Goal: Navigation & Orientation: Find specific page/section

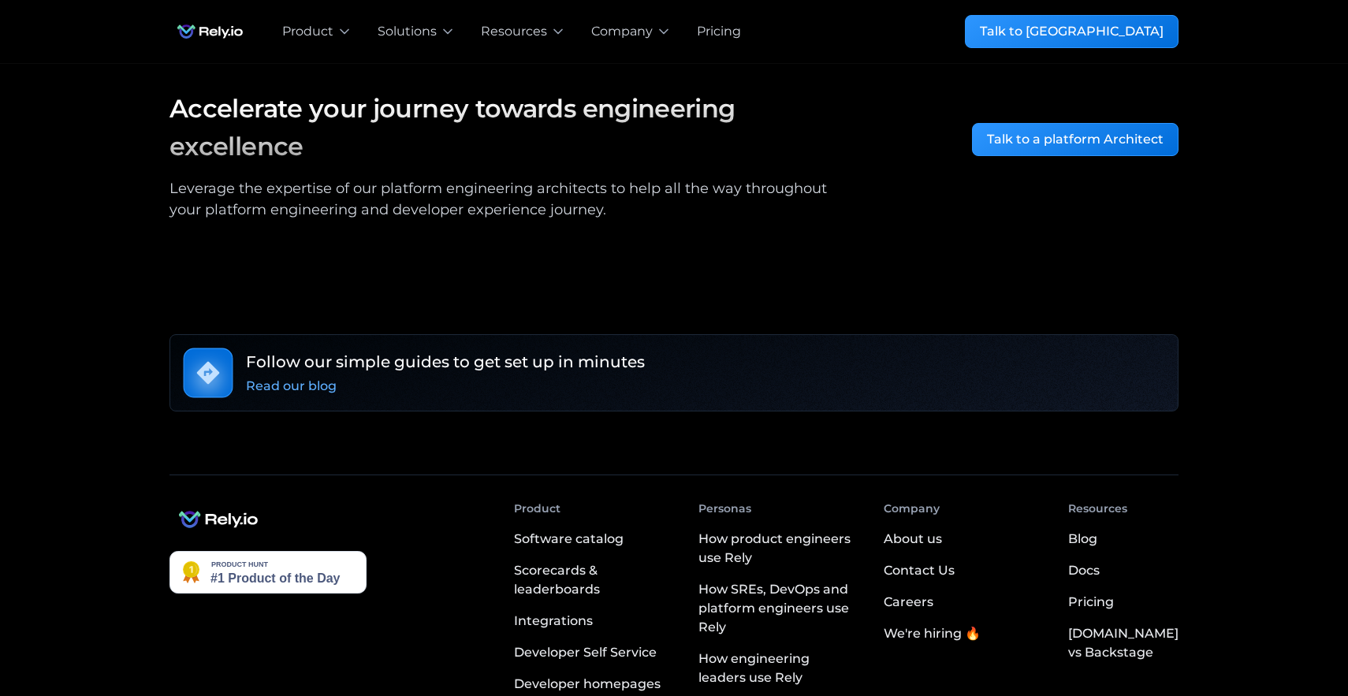
scroll to position [2830, 0]
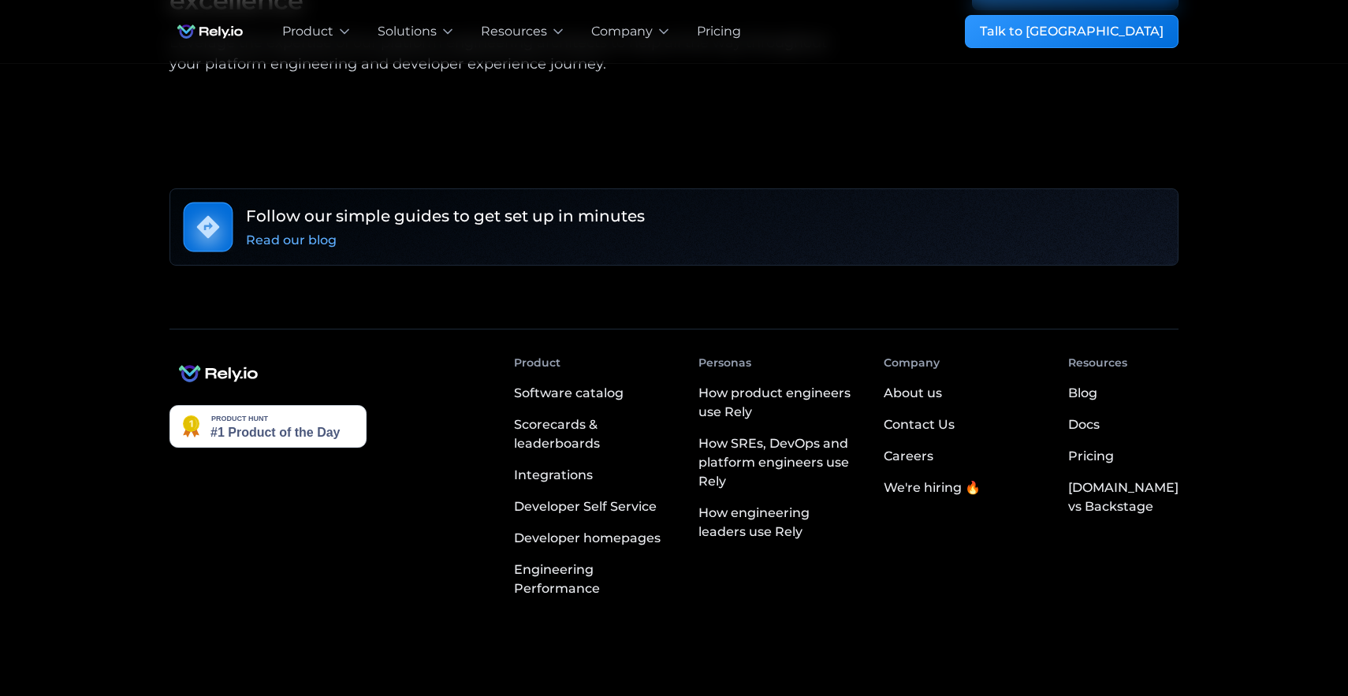
click at [942, 384] on div "About us" at bounding box center [913, 393] width 58 height 19
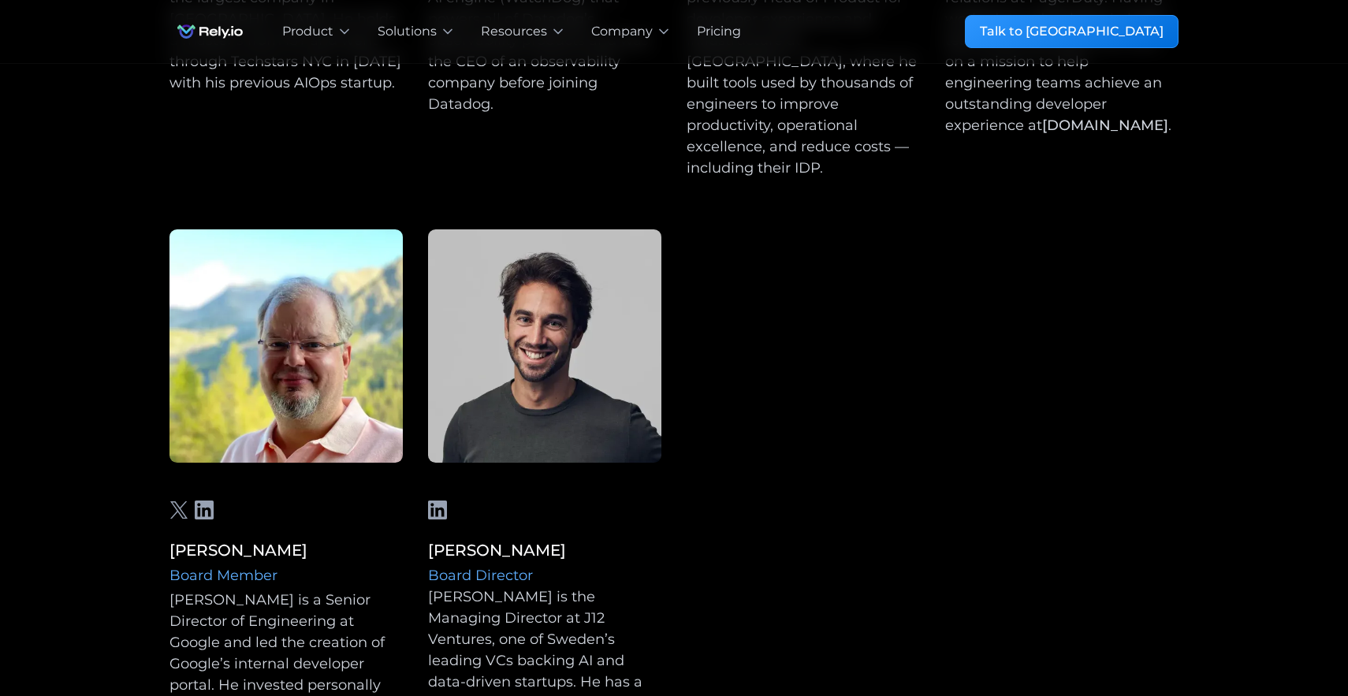
scroll to position [1691, 0]
